Goal: Complete application form: Complete application form

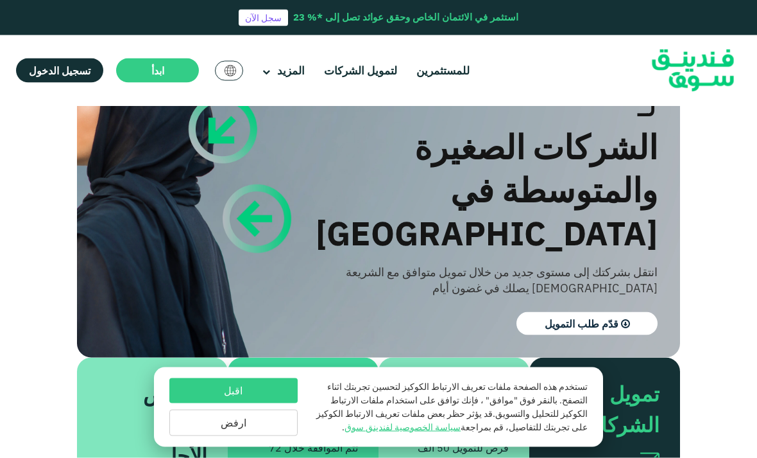
scroll to position [144, 0]
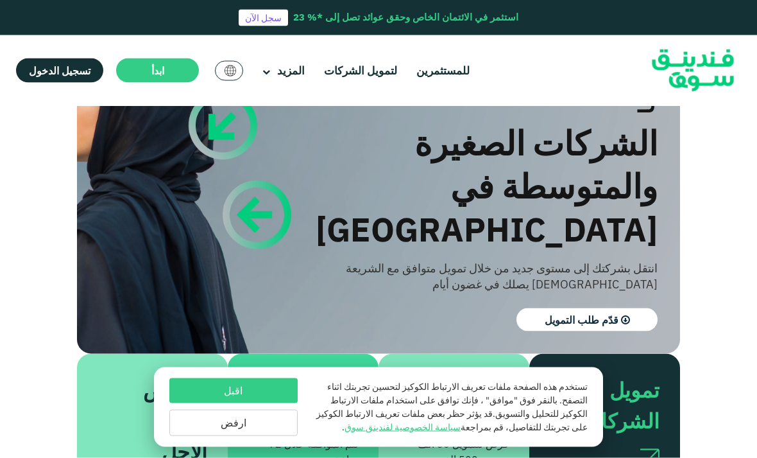
click at [618, 225] on div "تمويل سريع وإقراض مباشر لـ الشركات الصغيرة والمتوسطة في ال[GEOGRAPHIC_DATA] انت…" at bounding box center [464, 188] width 388 height 306
click at [473, 374] on div "قروض مرنة" at bounding box center [459, 405] width 99 height 62
click at [587, 313] on span "قدّم طلب التمويل" at bounding box center [582, 319] width 74 height 13
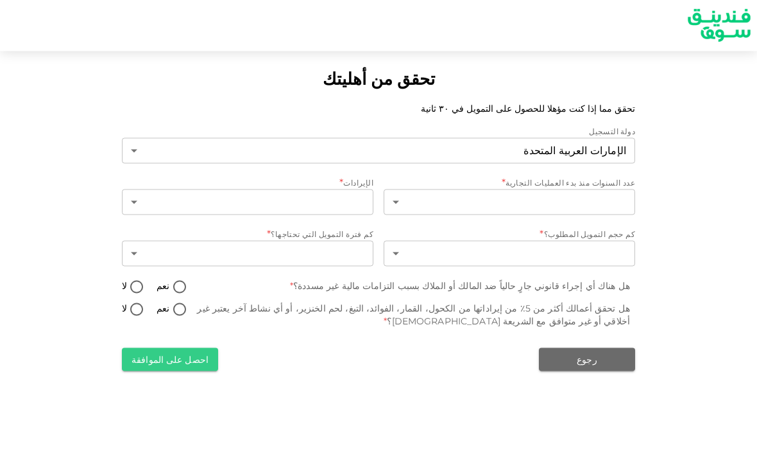
scroll to position [6, 0]
click at [627, 188] on body "تحقق من أهليتك تحقق مما إذا كنت مؤهلا للحصول على التمويل في ٣٠ ثانية دولة التسج…" at bounding box center [378, 229] width 757 height 458
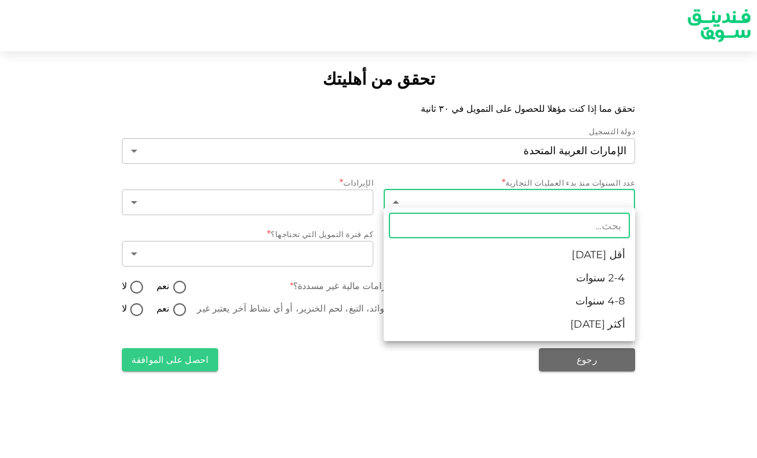
click at [628, 331] on li "أكثر [DATE]" at bounding box center [510, 324] width 252 height 23
type input "4"
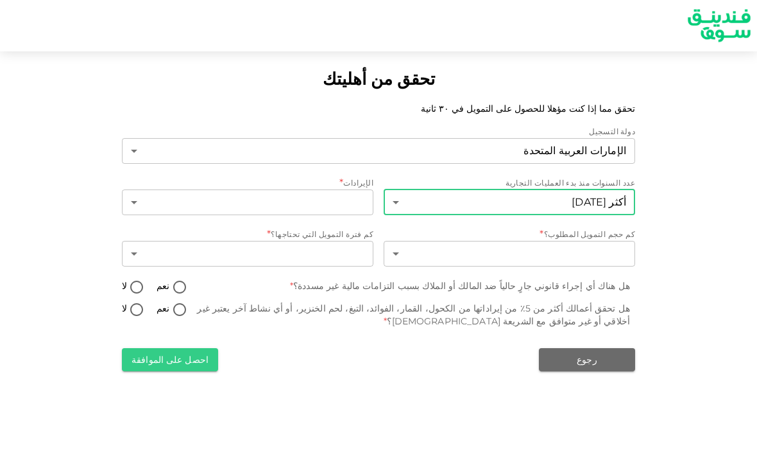
click at [368, 193] on body "تحقق من أهليتك تحقق مما إذا كنت مؤهلا للحصول على التمويل في ٣٠ ثانية دولة التسج…" at bounding box center [378, 229] width 757 height 458
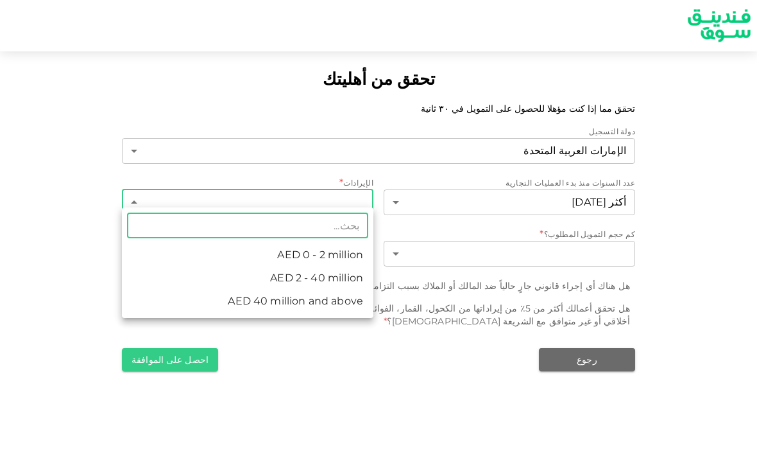
click at [354, 255] on li "AED 0 - 2 million" at bounding box center [248, 254] width 252 height 23
type input "1"
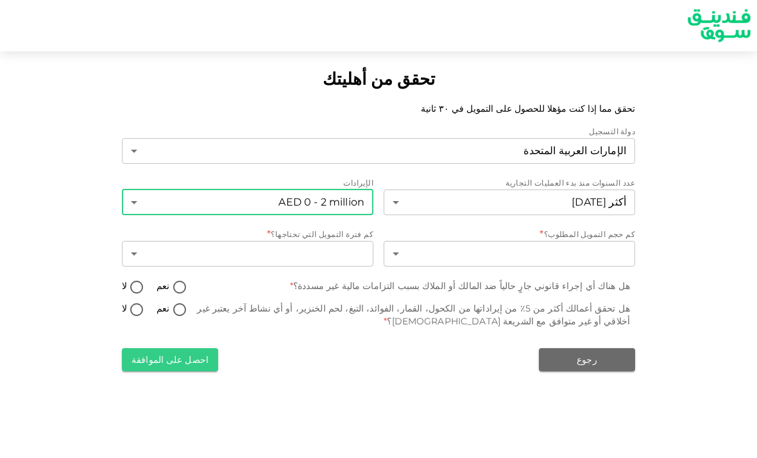
click at [600, 256] on body "تحقق من أهليتك تحقق مما إذا كنت مؤهلا للحصول على التمويل في ٣٠ ثانية دولة التسج…" at bounding box center [378, 229] width 757 height 458
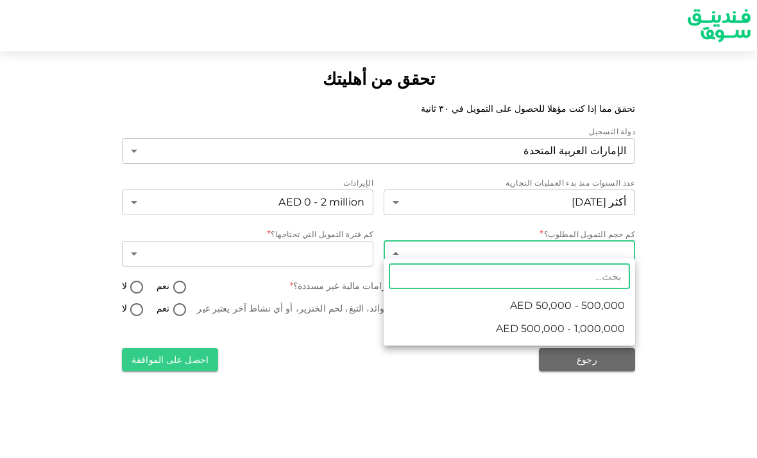
click at [612, 304] on span "AED 50,000 - 500,000" at bounding box center [567, 305] width 115 height 15
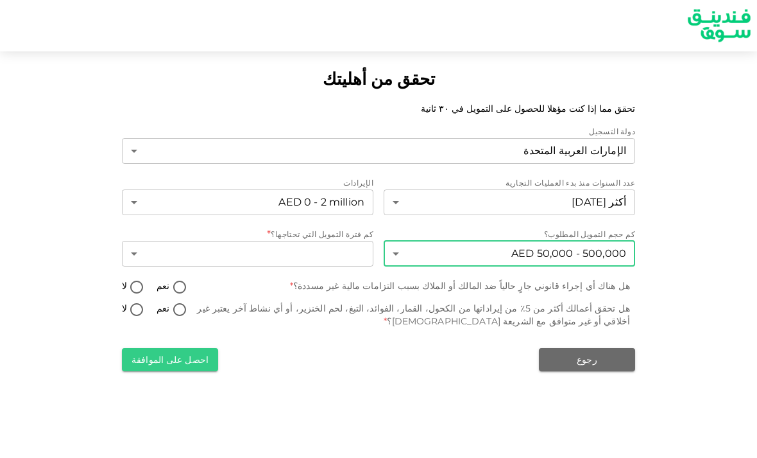
type input "1"
click at [335, 250] on body "تحقق من أهليتك تحقق مما إذا كنت مؤهلا للحصول على التمويل في ٣٠ ثانية دولة التسج…" at bounding box center [378, 229] width 757 height 458
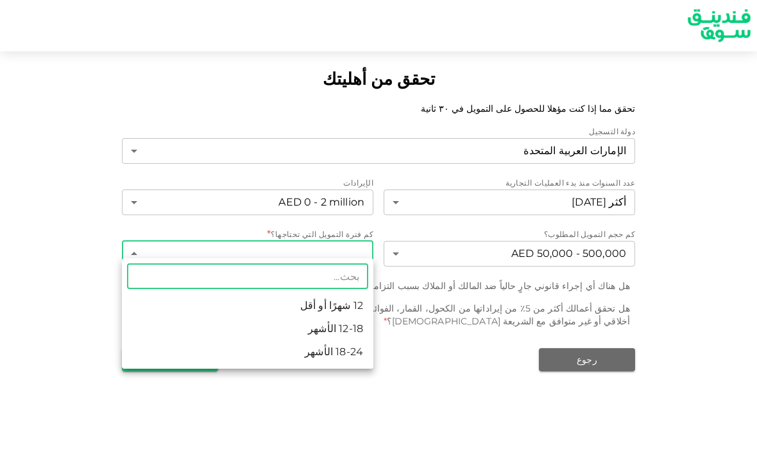
click at [354, 359] on li "18-24 الأشهر" at bounding box center [248, 351] width 252 height 23
type input "3"
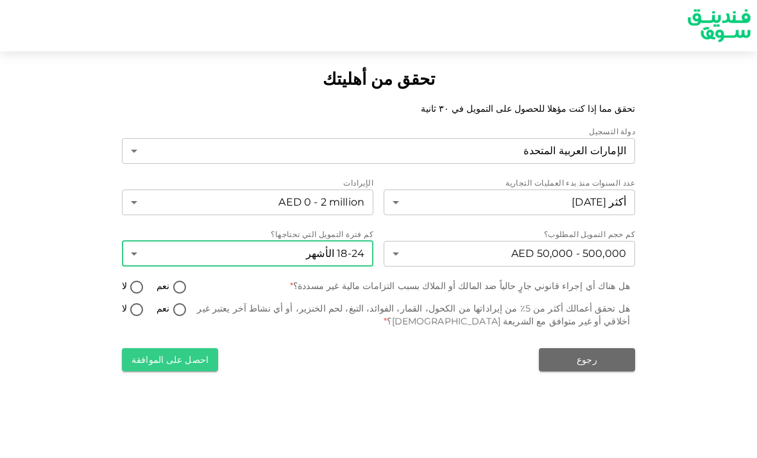
click at [135, 279] on input "لا" at bounding box center [136, 287] width 19 height 17
radio input "true"
click at [143, 302] on input "لا" at bounding box center [136, 310] width 19 height 17
radio input "true"
